Goal: Task Accomplishment & Management: Use online tool/utility

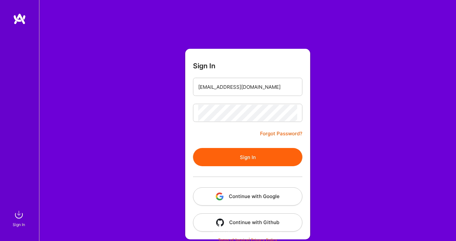
click at [234, 158] on button "Sign In" at bounding box center [247, 157] width 109 height 18
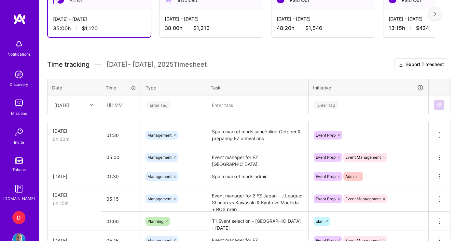
scroll to position [201, 0]
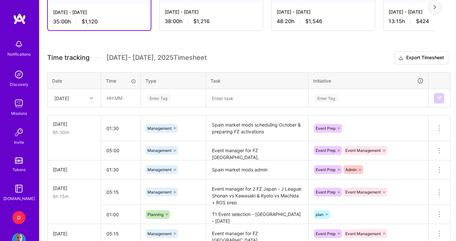
click at [104, 59] on div "Time tracking [DATE] - [DATE] Timesheet" at bounding box center [127, 58] width 160 height 8
click at [91, 97] on icon at bounding box center [91, 98] width 3 height 3
click at [131, 104] on input "text" at bounding box center [121, 98] width 39 height 17
click at [110, 99] on input "05:00" at bounding box center [121, 98] width 39 height 17
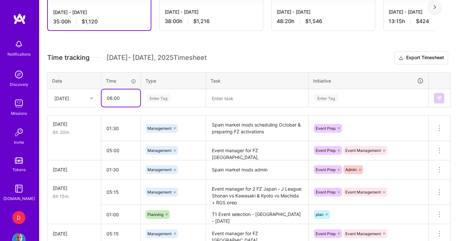
click at [114, 99] on input "06:00" at bounding box center [121, 98] width 39 height 17
click at [135, 97] on input "06:10" at bounding box center [121, 98] width 39 height 17
type input "06:15"
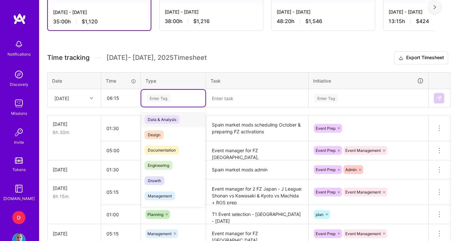
click at [163, 97] on div "Enter Tag" at bounding box center [159, 98] width 24 height 10
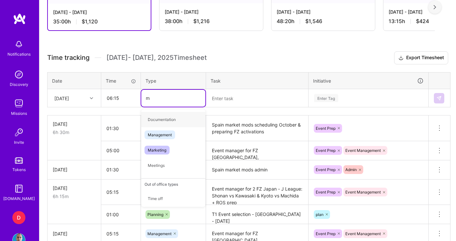
type input "ma"
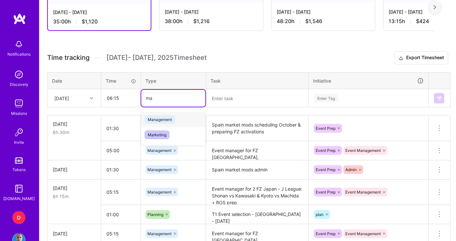
click at [159, 116] on span "Management" at bounding box center [160, 119] width 31 height 9
click at [241, 101] on textarea at bounding box center [257, 98] width 101 height 17
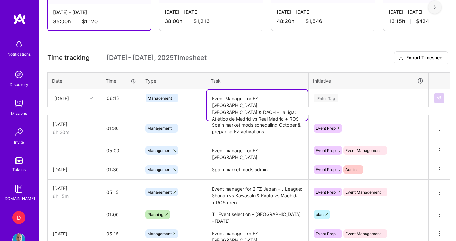
type textarea "Event Manager for FZ [GEOGRAPHIC_DATA], [GEOGRAPHIC_DATA] & DACH - LaLiga: Atlé…"
click at [345, 99] on div "Enter Tag" at bounding box center [369, 98] width 110 height 8
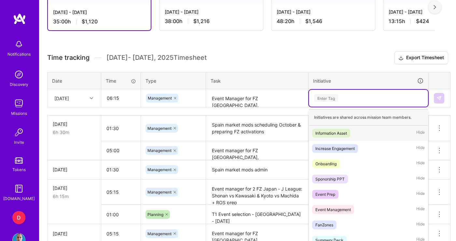
scroll to position [205, 0]
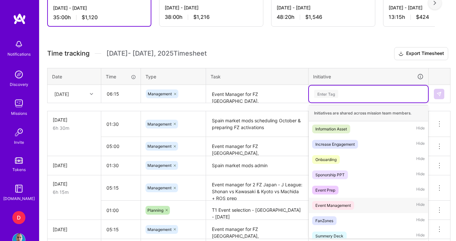
click at [340, 205] on div "Event Management" at bounding box center [333, 205] width 35 height 7
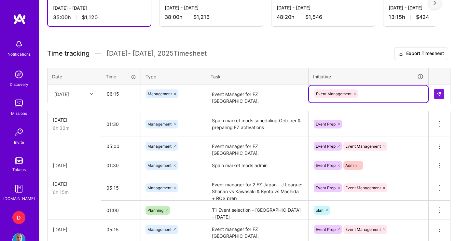
click at [372, 92] on div "Event Management" at bounding box center [369, 94] width 110 height 10
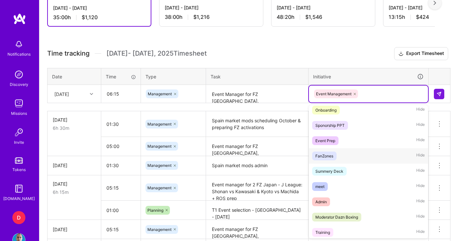
scroll to position [0, 0]
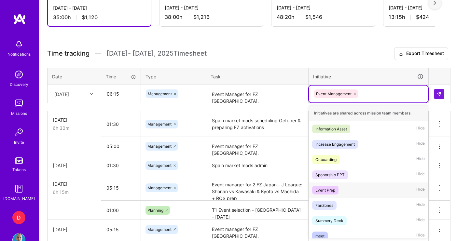
click at [328, 191] on div "Event Prep" at bounding box center [326, 190] width 20 height 7
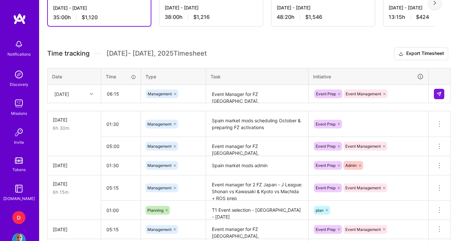
click at [260, 56] on h3 "Time tracking [DATE] - [DATE] Timesheet Export Timesheet" at bounding box center [247, 53] width 401 height 13
click at [352, 50] on h3 "Time tracking [DATE] - [DATE] Timesheet Export Timesheet" at bounding box center [247, 53] width 401 height 13
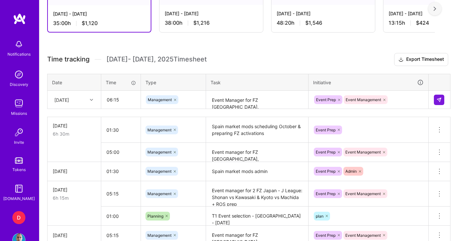
scroll to position [163, 0]
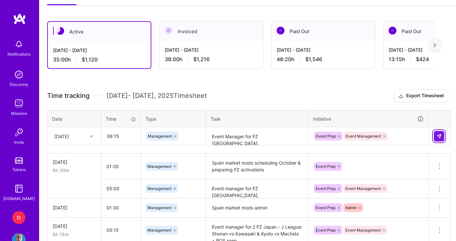
click at [438, 133] on button at bounding box center [439, 136] width 10 height 10
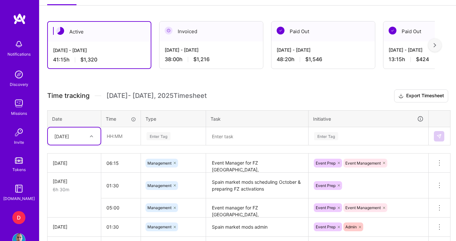
click at [267, 93] on h3 "Time tracking [DATE] - [DATE] Timesheet Export Timesheet" at bounding box center [247, 96] width 401 height 13
